Goal: Book appointment/travel/reservation

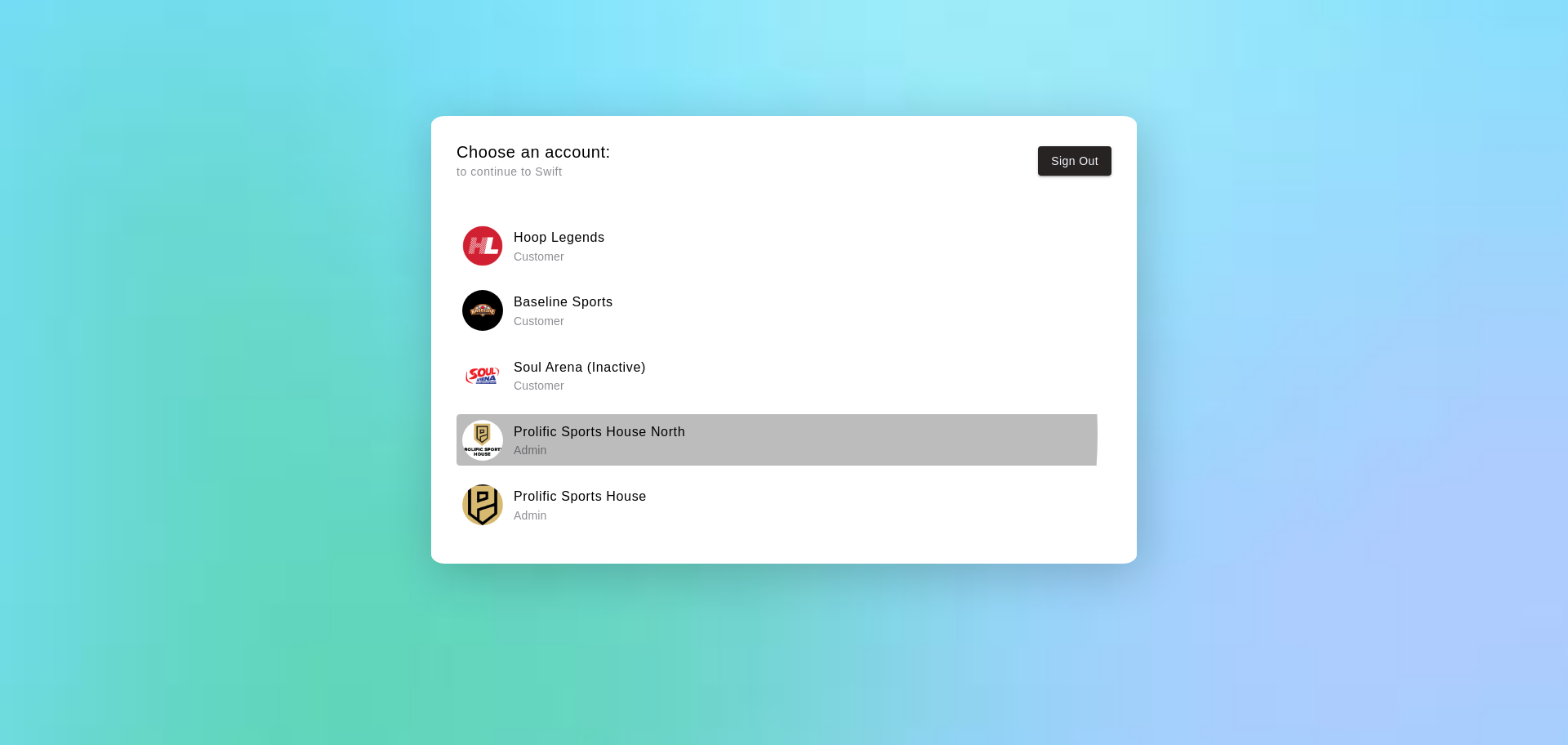
click at [652, 434] on h6 "Prolific Sports House North" at bounding box center [599, 432] width 172 height 22
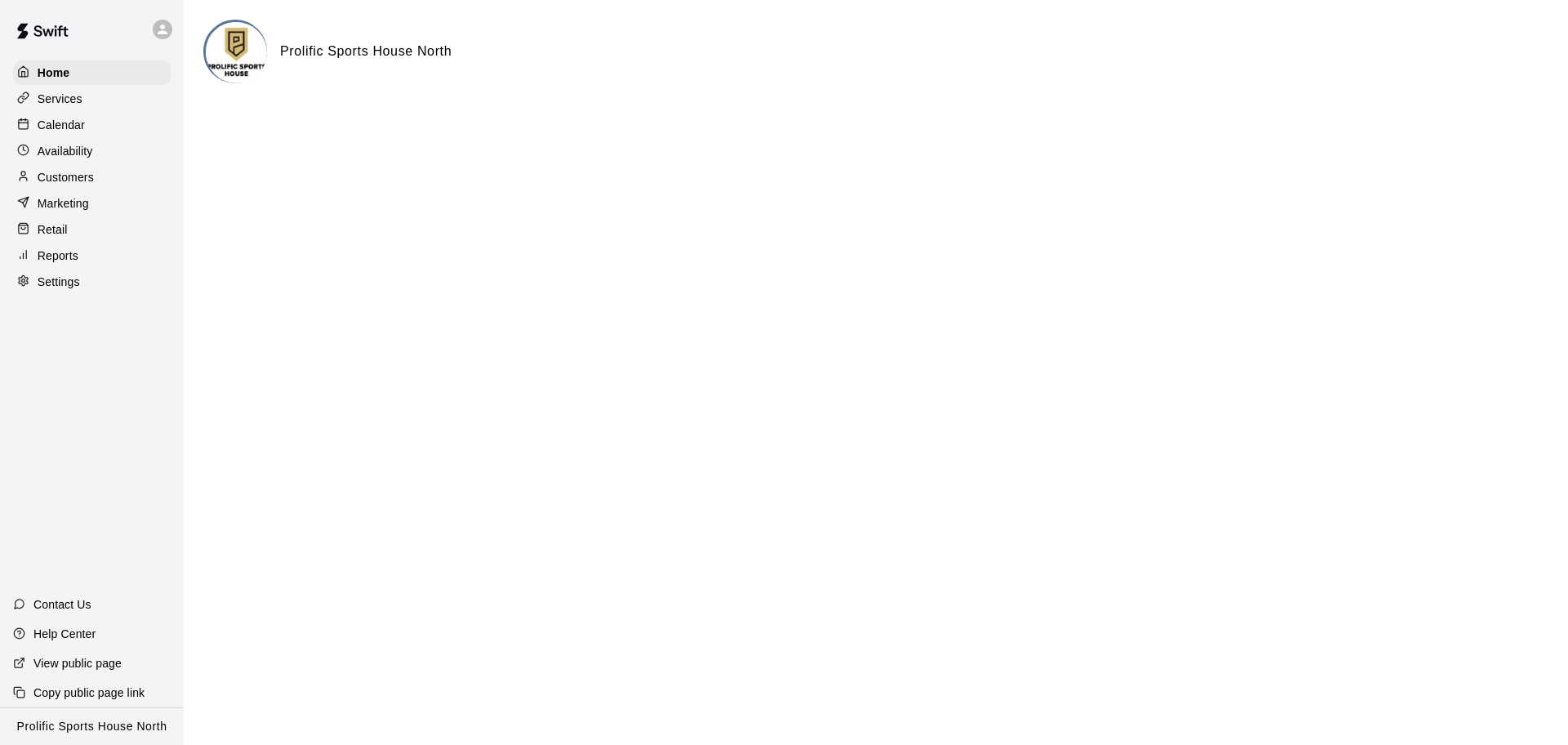
drag, startPoint x: 107, startPoint y: 123, endPoint x: 390, endPoint y: 11, distance: 304.4
click at [106, 123] on div "Calendar" at bounding box center [92, 125] width 157 height 25
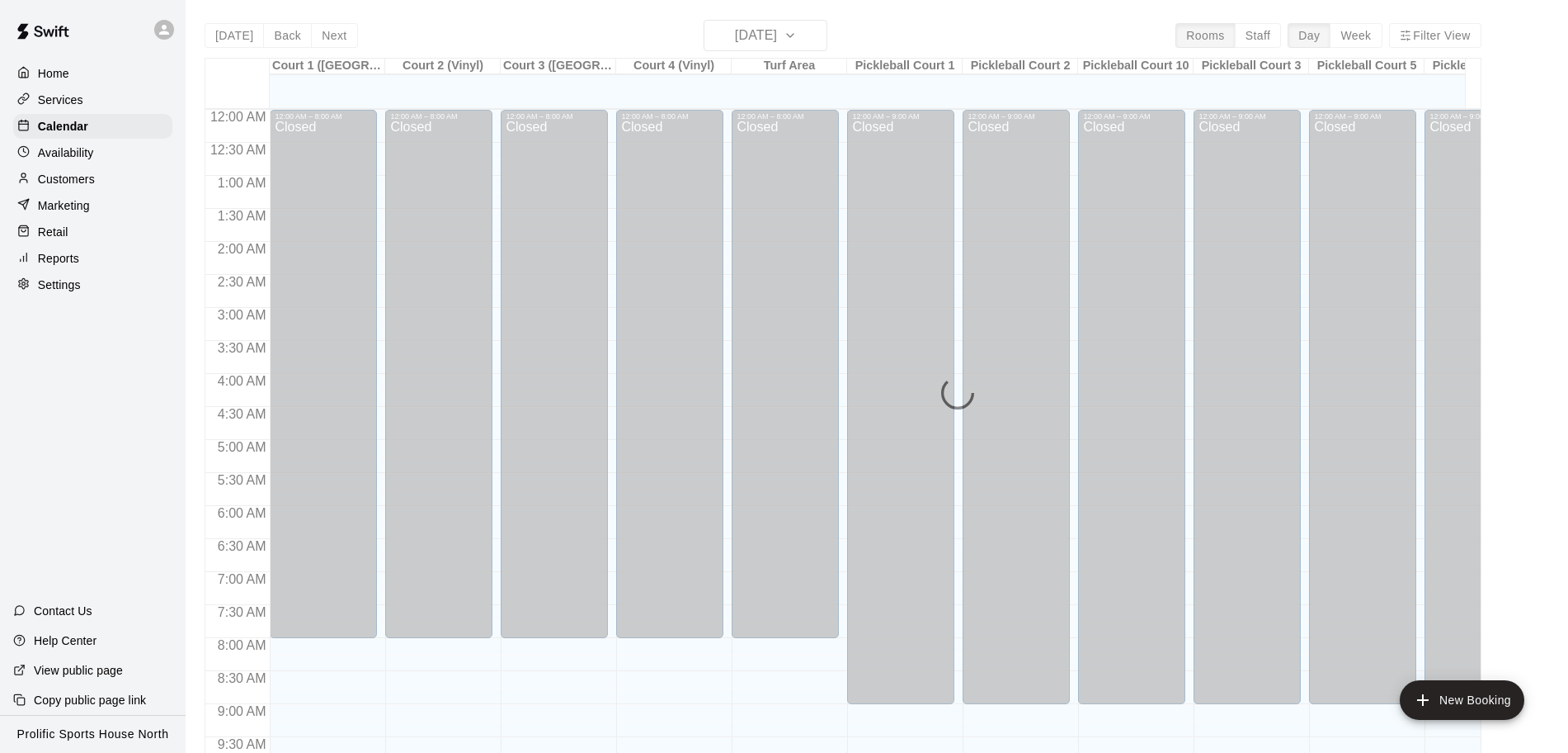
scroll to position [716, 0]
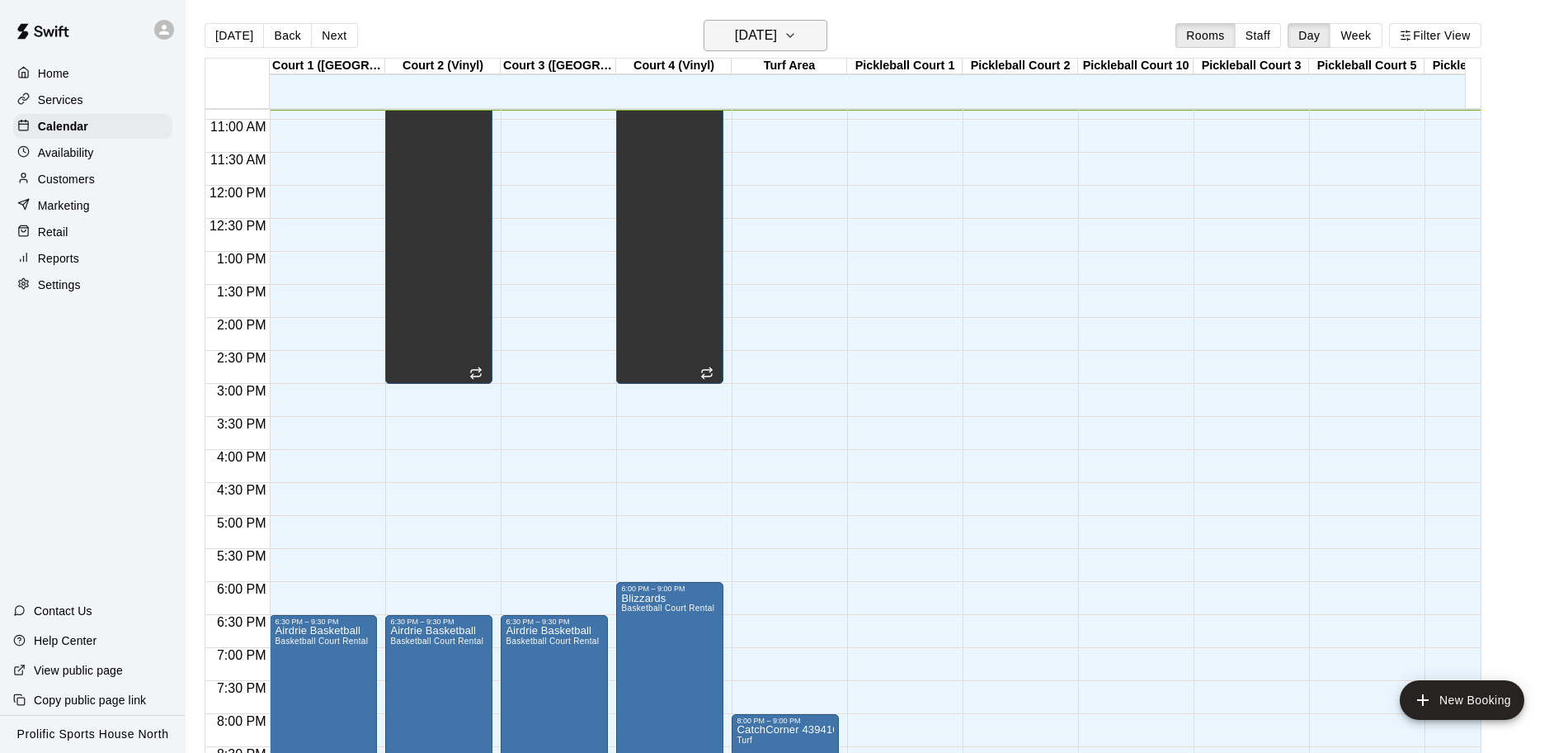
click at [754, 38] on h6 "[DATE]" at bounding box center [756, 36] width 42 height 23
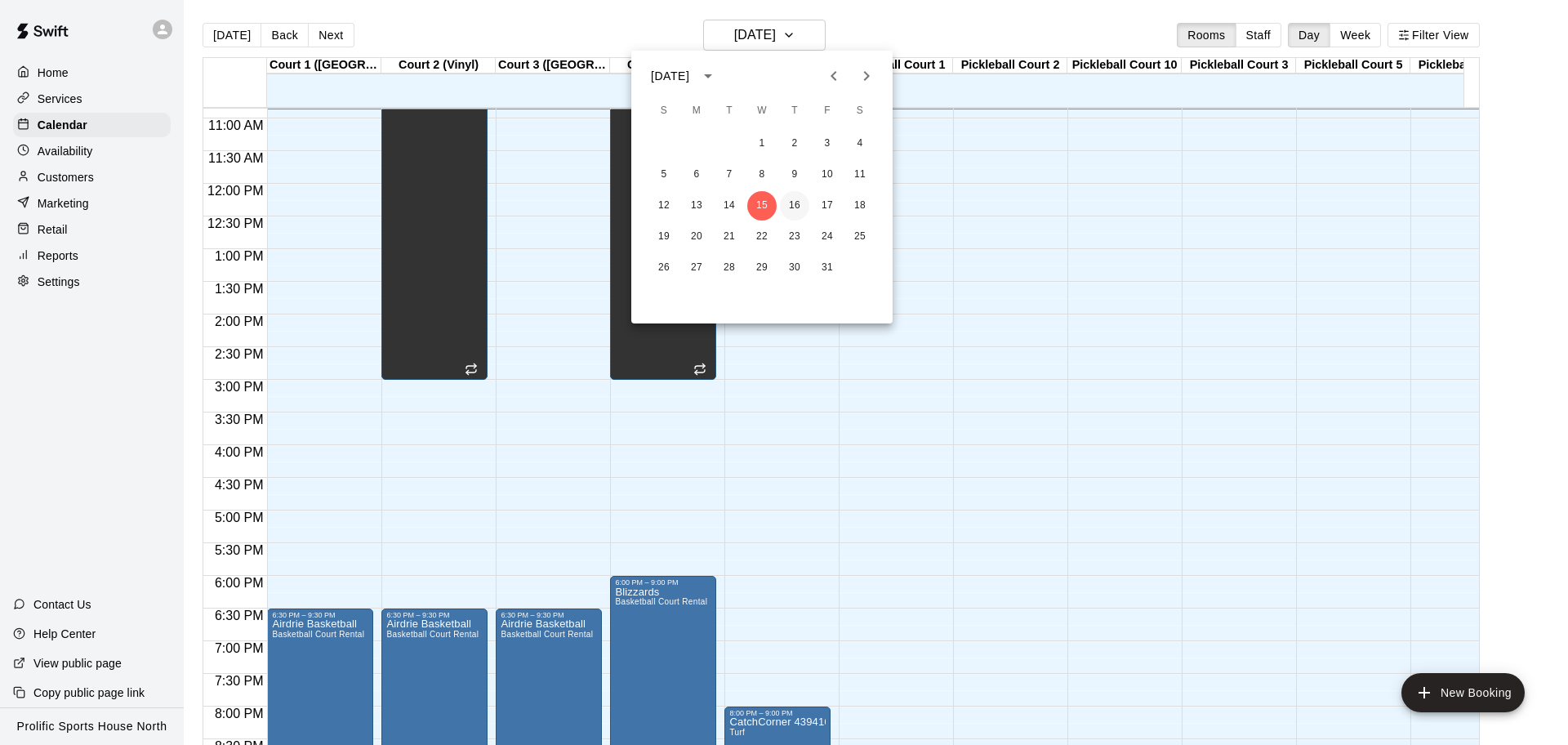
click at [792, 205] on button "16" at bounding box center [794, 206] width 29 height 29
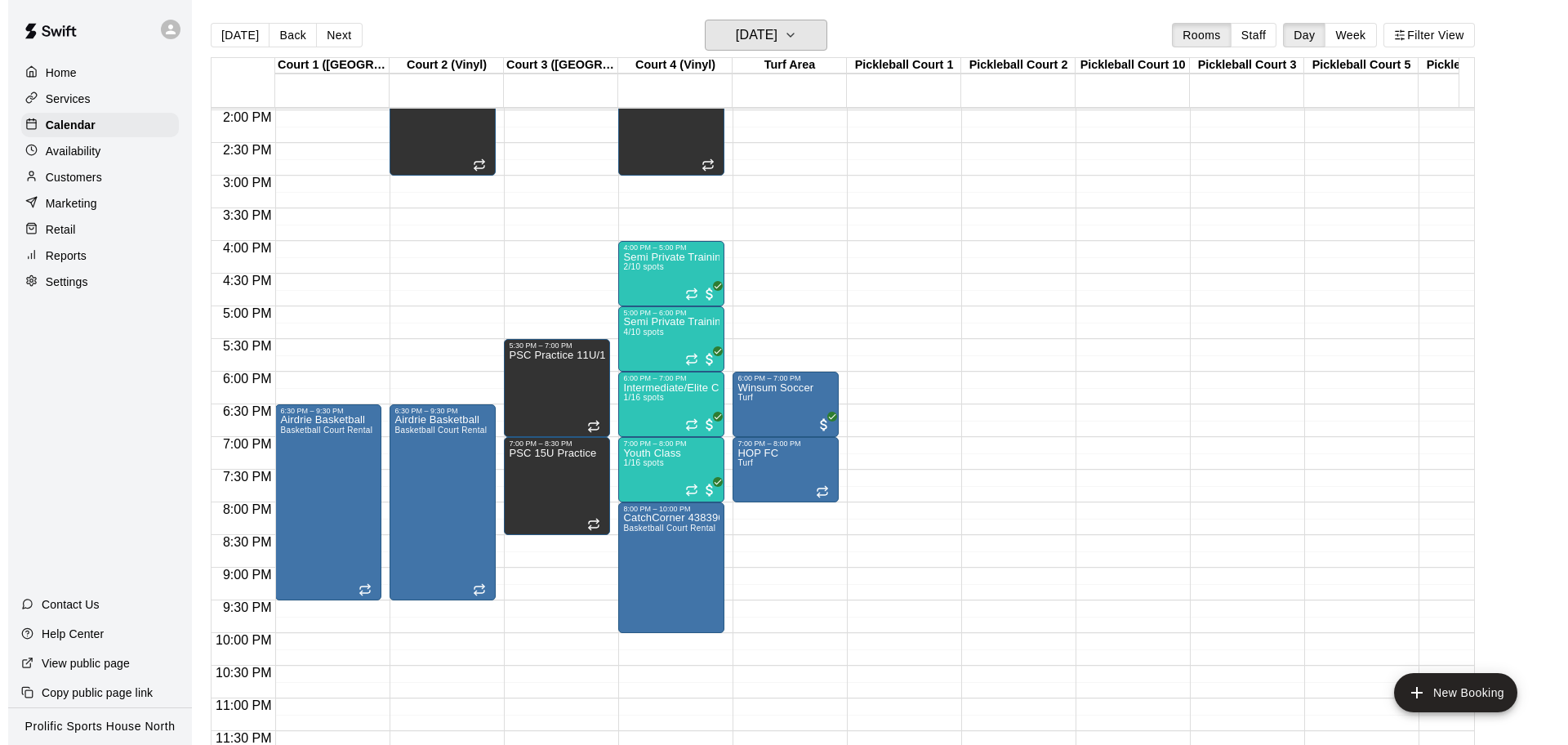
scroll to position [930, 0]
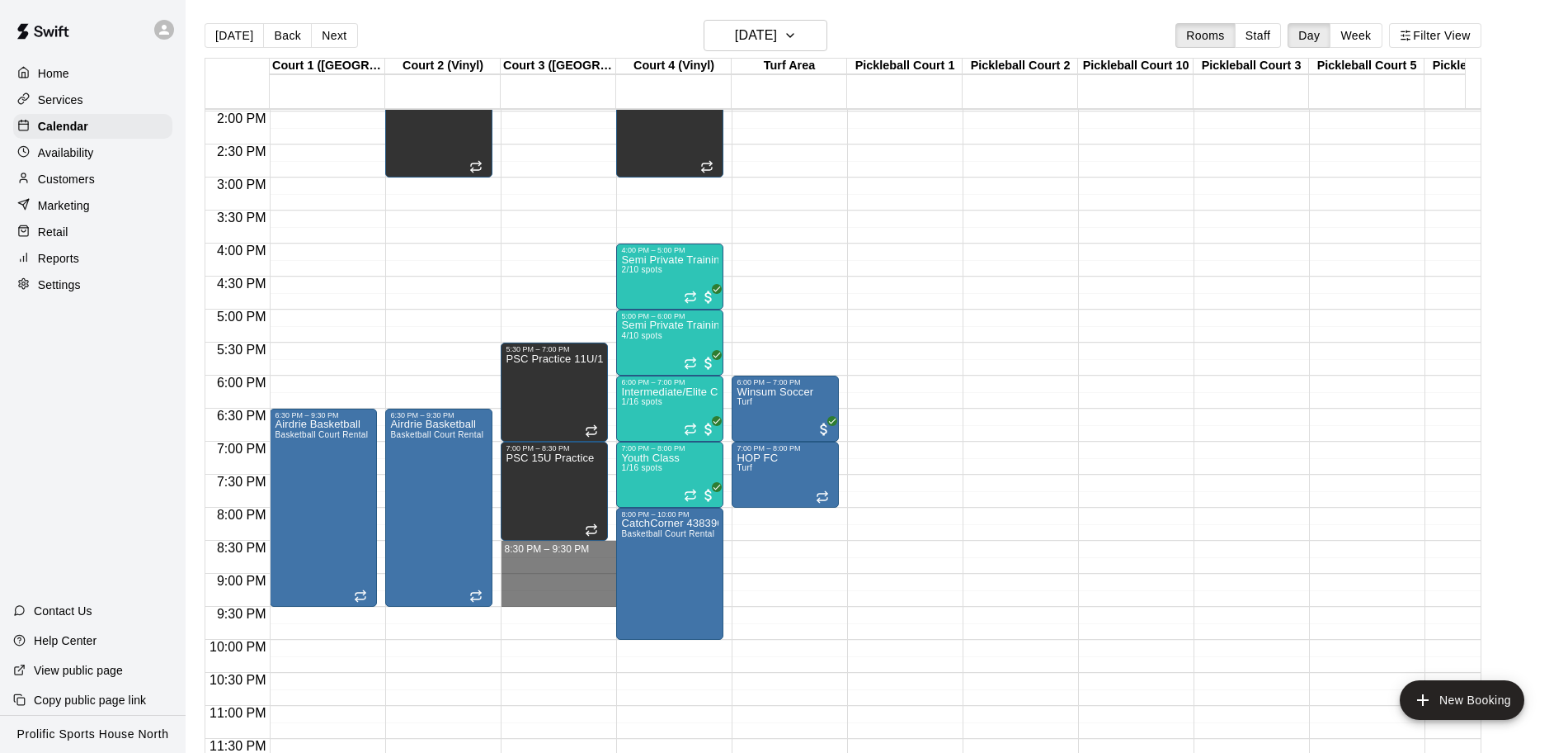
drag, startPoint x: 553, startPoint y: 532, endPoint x: 566, endPoint y: 576, distance: 45.9
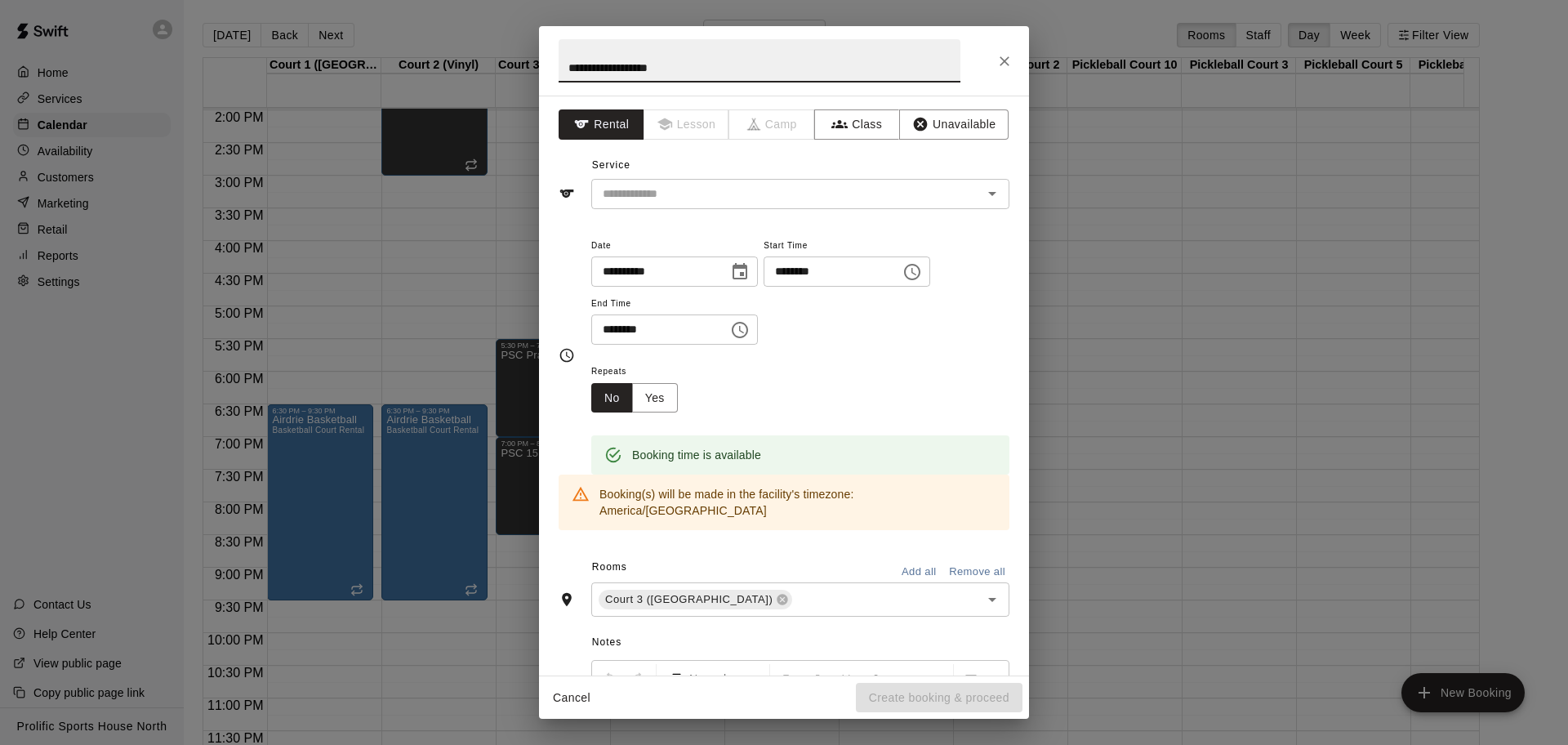
paste input "**********"
type input "**********"
click at [707, 198] on input "text" at bounding box center [776, 194] width 361 height 21
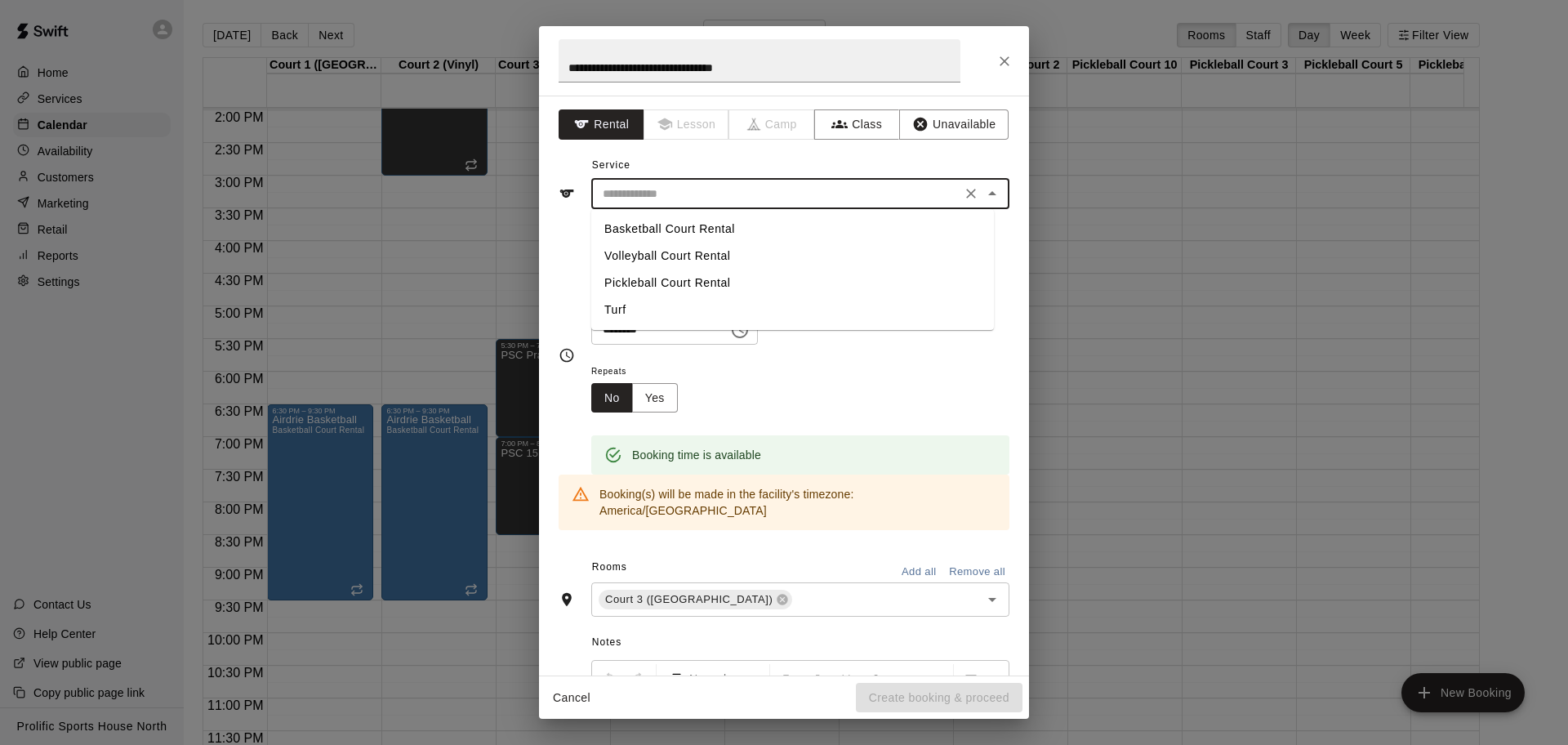
click at [705, 225] on li "Basketball Court Rental" at bounding box center [792, 229] width 403 height 27
type input "**********"
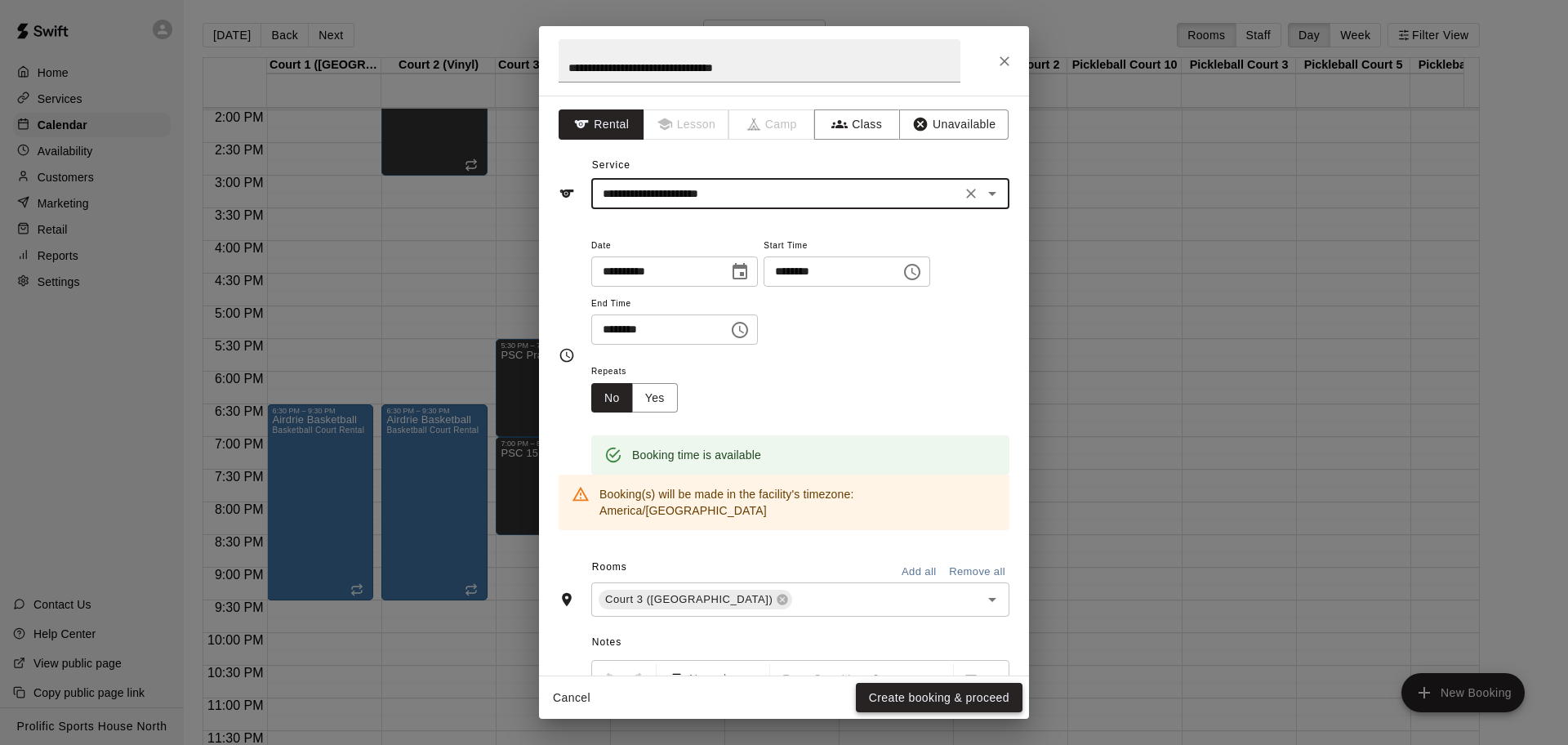
click at [986, 595] on button "Create booking & proceed" at bounding box center [939, 698] width 167 height 30
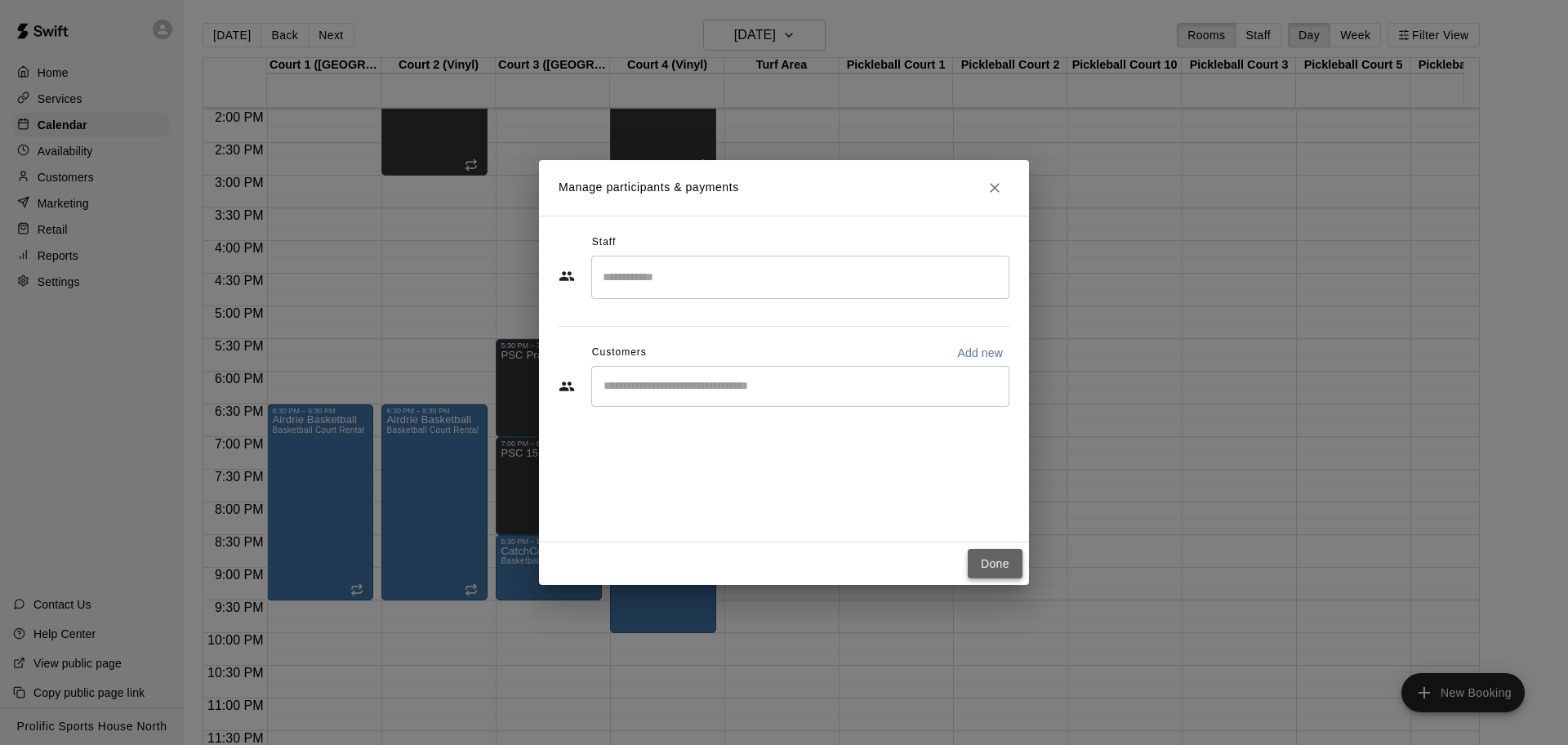
click at [996, 556] on button "Done" at bounding box center [995, 564] width 55 height 30
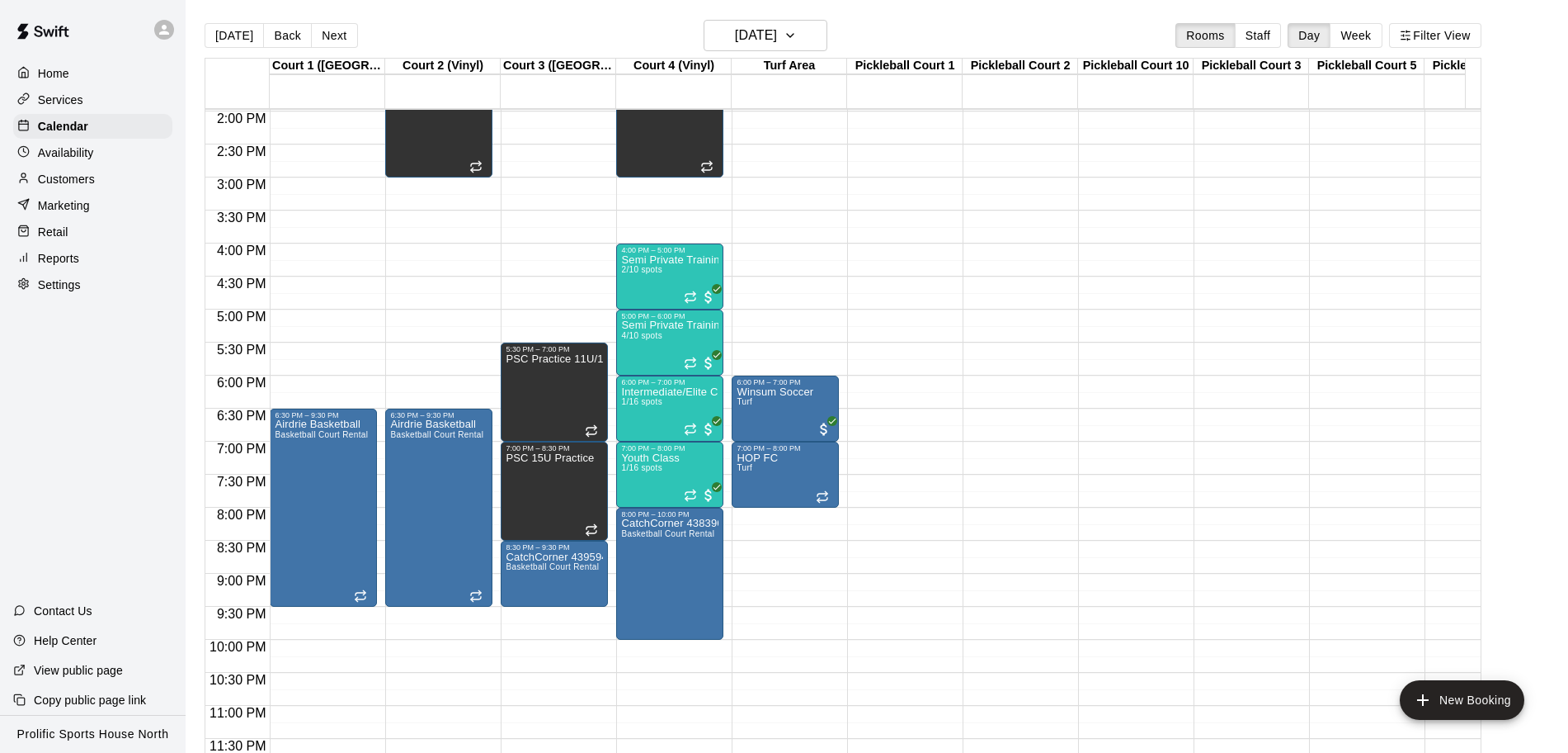
click at [159, 25] on icon at bounding box center [164, 30] width 15 height 15
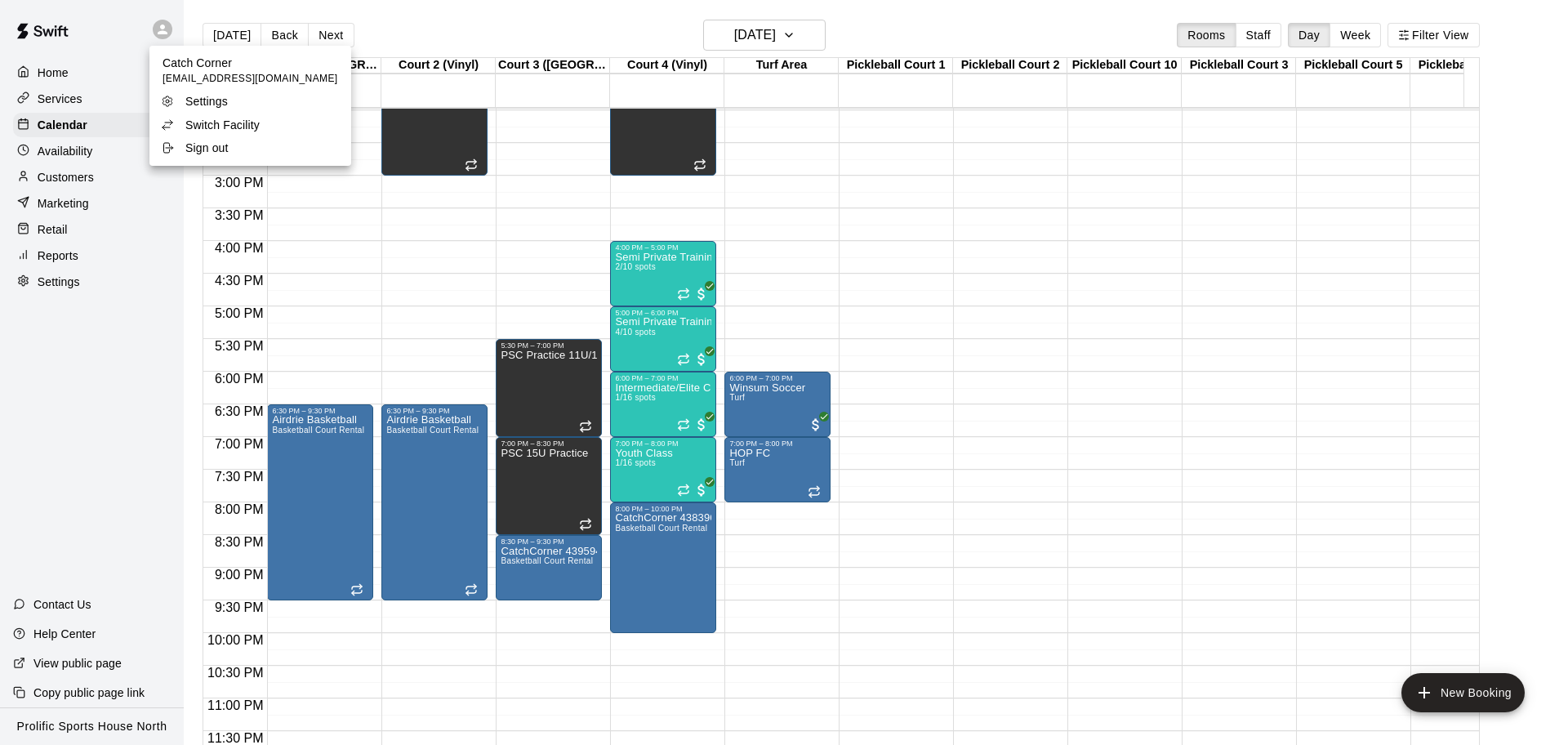
click at [219, 151] on p "Sign out" at bounding box center [207, 148] width 43 height 17
